Goal: Task Accomplishment & Management: Use online tool/utility

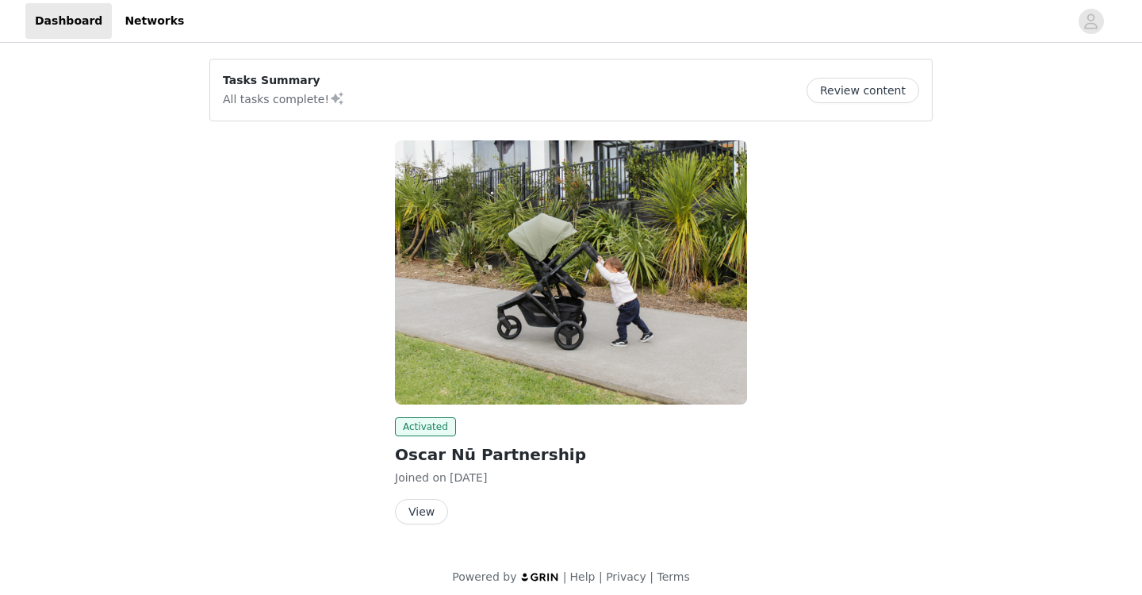
click at [421, 511] on button "View" at bounding box center [421, 511] width 53 height 25
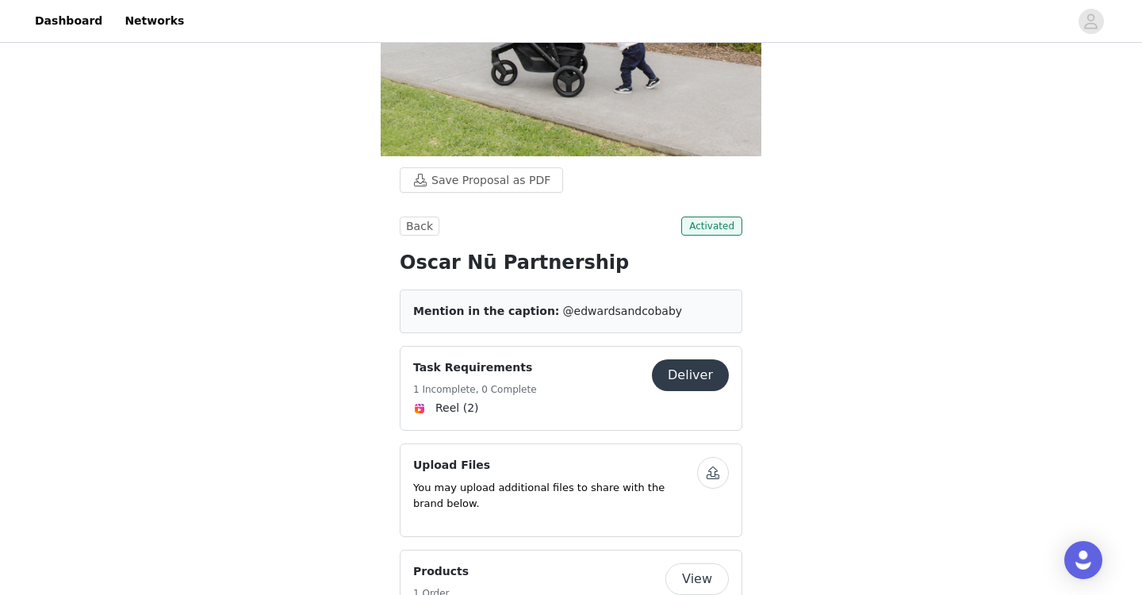
scroll to position [177, 0]
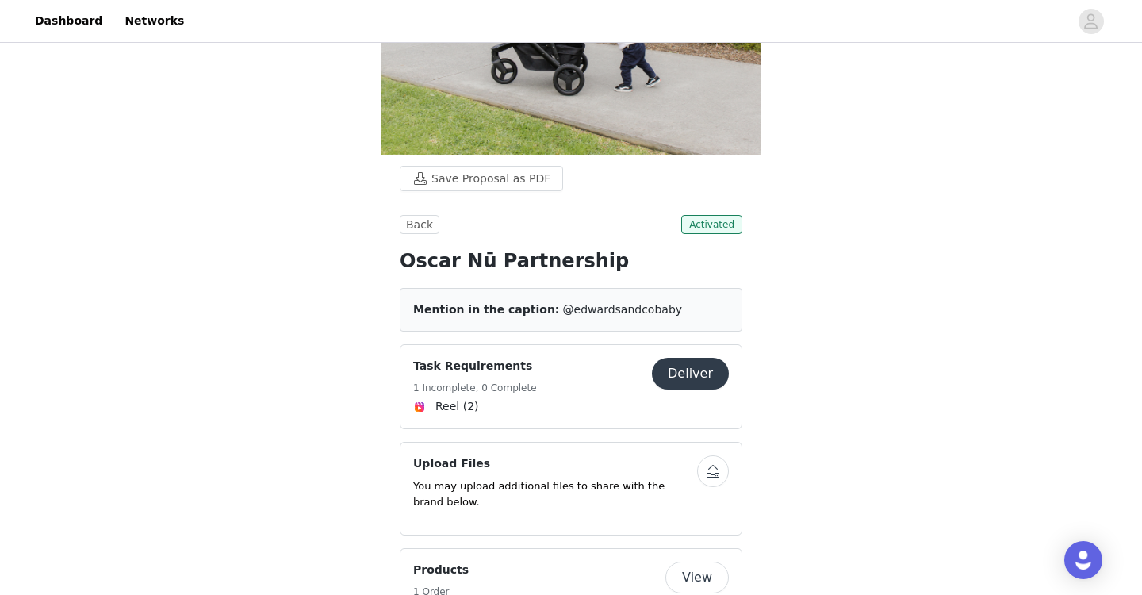
click at [693, 370] on button "Deliver" at bounding box center [690, 374] width 77 height 32
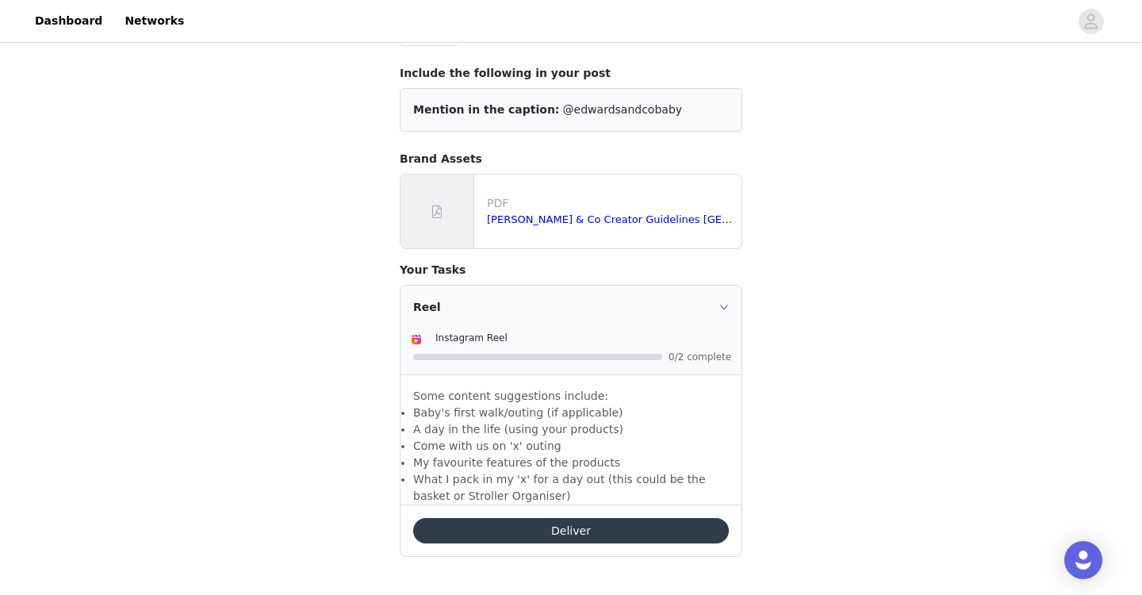
scroll to position [108, 0]
click at [515, 517] on div "Deliver" at bounding box center [571, 530] width 341 height 52
click at [519, 531] on button "Deliver" at bounding box center [571, 530] width 316 height 25
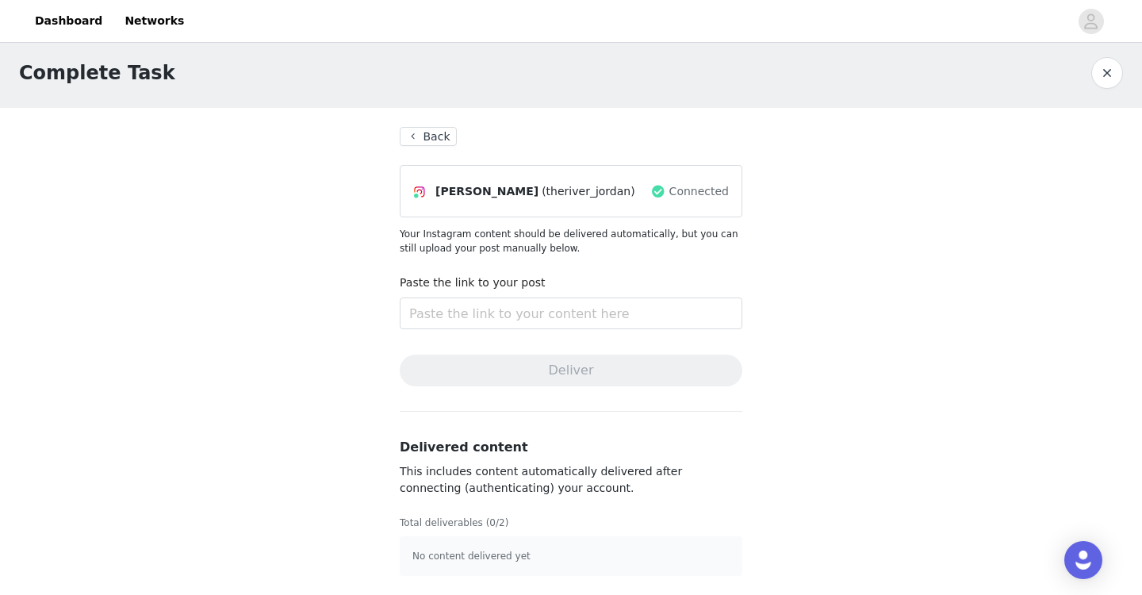
scroll to position [8, 0]
click at [524, 313] on input "text" at bounding box center [571, 313] width 343 height 32
paste input "[URL][DOMAIN_NAME]"
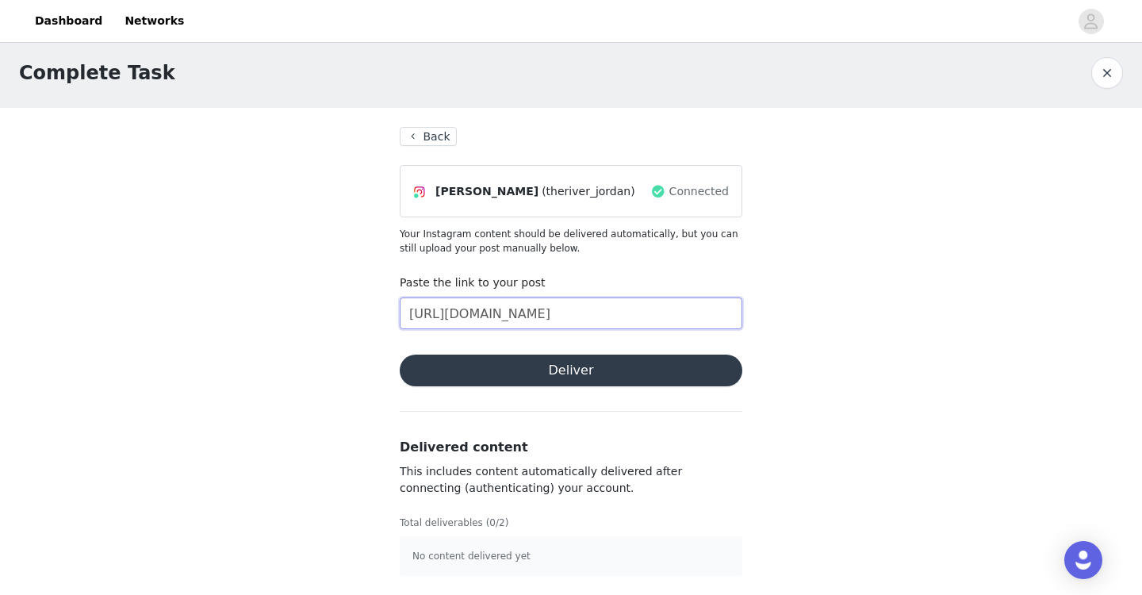
type input "[URL][DOMAIN_NAME]"
click at [614, 366] on button "Deliver" at bounding box center [571, 371] width 343 height 32
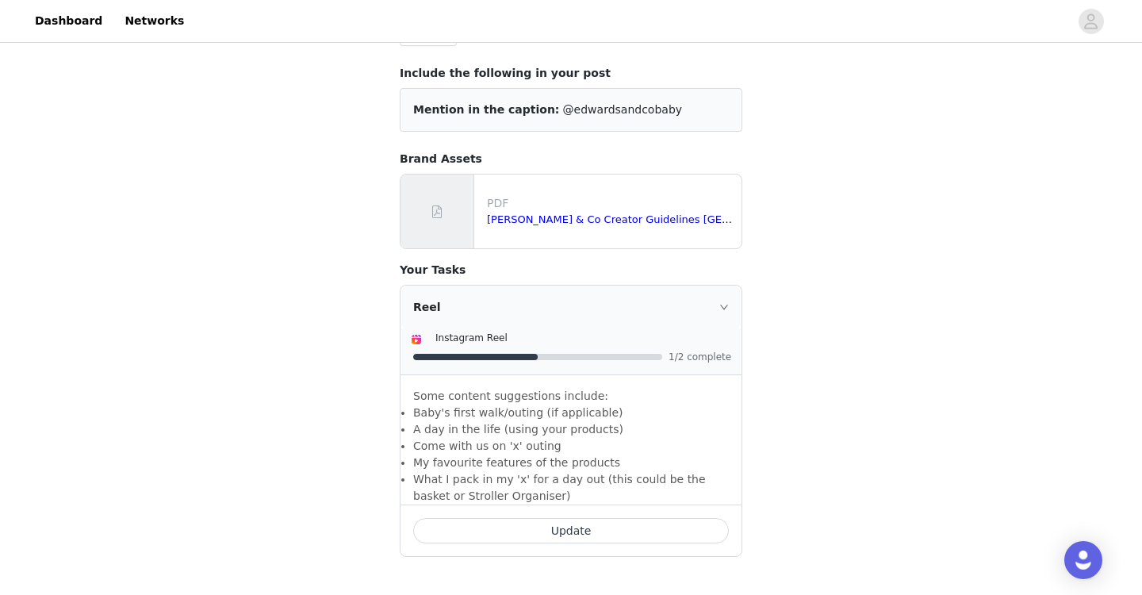
scroll to position [108, 0]
click at [656, 531] on button "Update" at bounding box center [571, 530] width 316 height 25
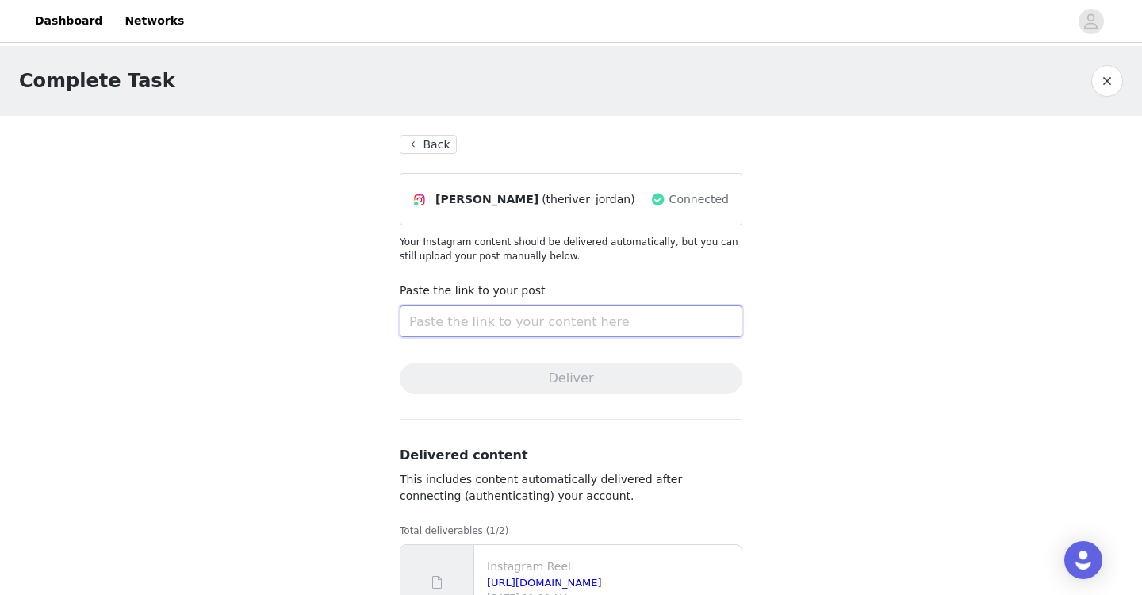
click at [504, 324] on input "text" at bounding box center [571, 321] width 343 height 32
paste input "[URL][DOMAIN_NAME]"
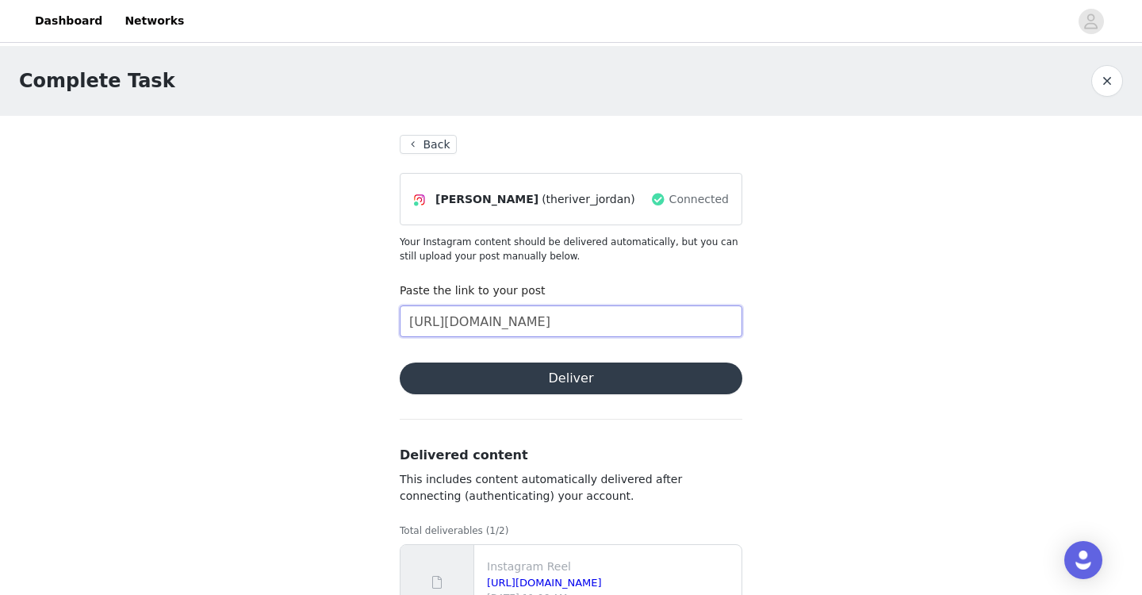
type input "[URL][DOMAIN_NAME]"
click at [609, 371] on button "Deliver" at bounding box center [571, 379] width 343 height 32
